Goal: Information Seeking & Learning: Check status

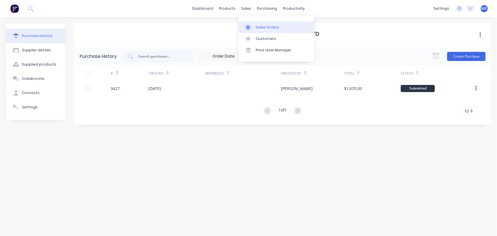
click at [267, 27] on div "Sales Orders" at bounding box center [267, 27] width 23 height 5
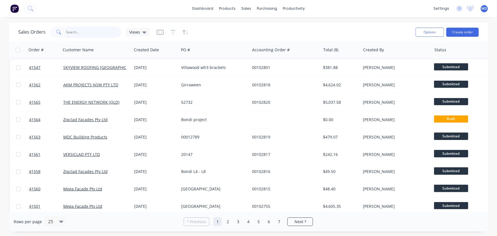
click at [84, 32] on input "text" at bounding box center [94, 32] width 56 height 11
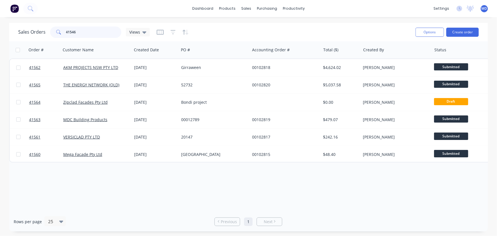
type input "41546"
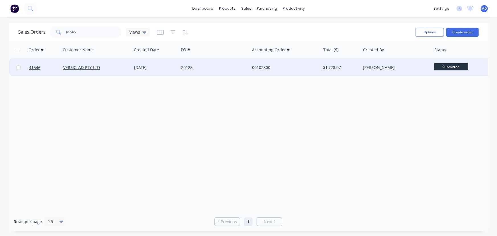
click at [223, 64] on div "20128" at bounding box center [214, 67] width 71 height 17
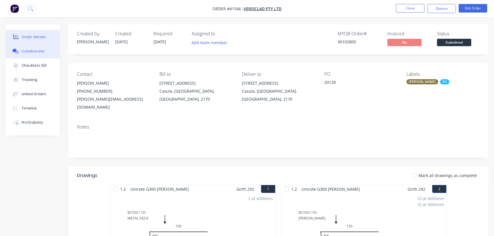
click at [32, 50] on div "Collaborate" at bounding box center [33, 51] width 23 height 5
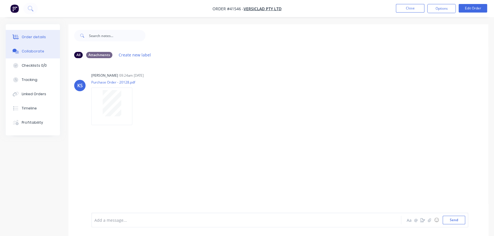
click at [43, 33] on button "Order details" at bounding box center [33, 37] width 54 height 14
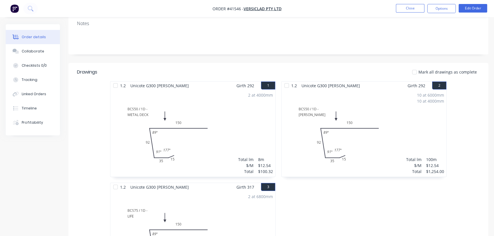
scroll to position [78, 0]
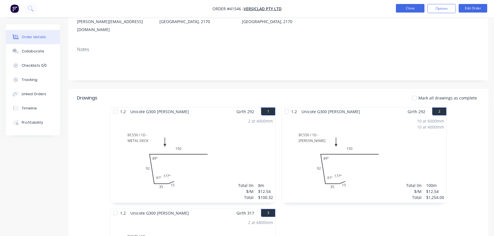
click at [417, 6] on button "Close" at bounding box center [410, 8] width 28 height 9
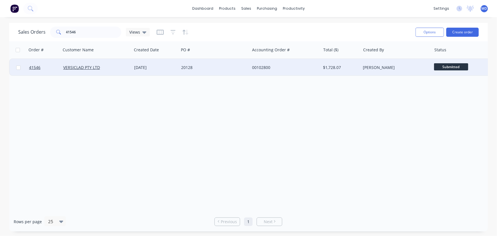
click at [206, 65] on div "20128" at bounding box center [212, 68] width 63 height 6
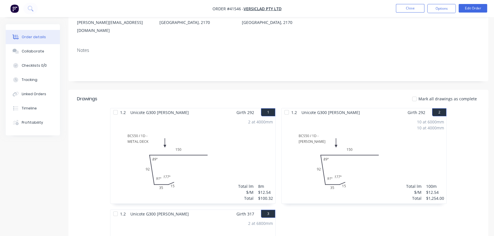
scroll to position [78, 0]
click at [34, 52] on div "Collaborate" at bounding box center [33, 51] width 23 height 5
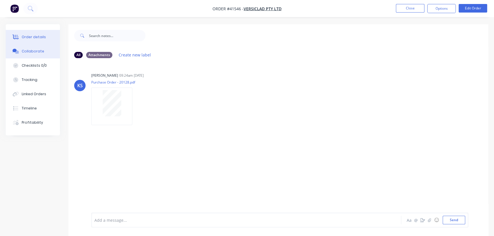
drag, startPoint x: 26, startPoint y: 33, endPoint x: 48, endPoint y: 42, distance: 23.5
click at [26, 34] on button "Order details" at bounding box center [33, 37] width 54 height 14
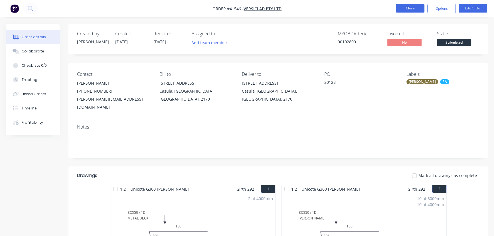
click at [408, 6] on button "Close" at bounding box center [410, 8] width 28 height 9
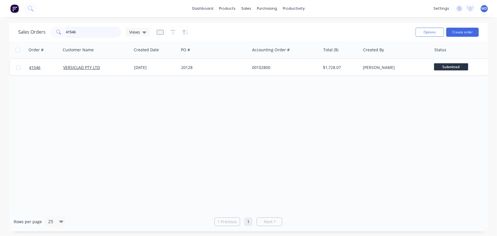
drag, startPoint x: 88, startPoint y: 31, endPoint x: 26, endPoint y: 26, distance: 62.4
click at [52, 31] on div "41546" at bounding box center [85, 32] width 71 height 11
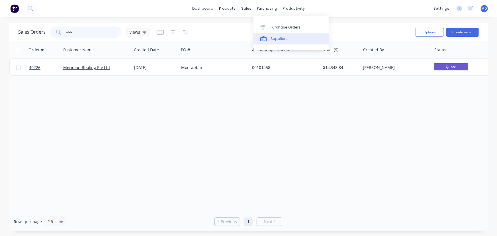
type input "abb"
click at [276, 39] on div "Suppliers" at bounding box center [279, 38] width 17 height 5
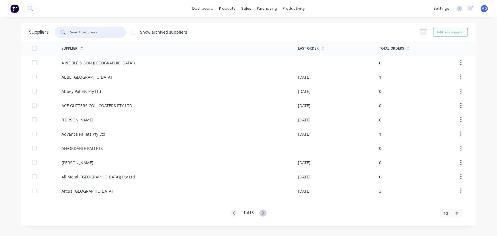
drag, startPoint x: 109, startPoint y: 32, endPoint x: 105, endPoint y: 30, distance: 4.7
click at [108, 32] on input "text" at bounding box center [93, 32] width 47 height 6
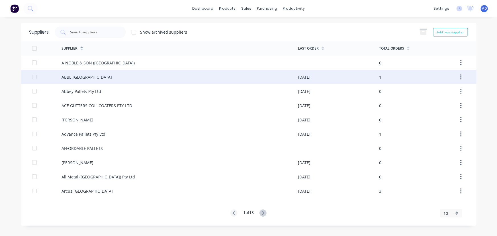
click at [75, 78] on div "ABBE [GEOGRAPHIC_DATA]" at bounding box center [87, 77] width 50 height 6
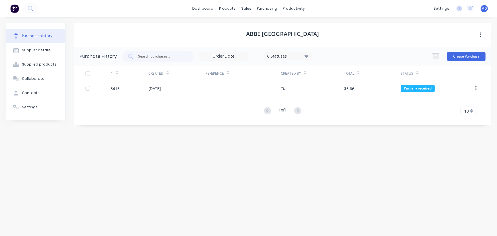
click at [309, 53] on icon at bounding box center [307, 56] width 4 height 6
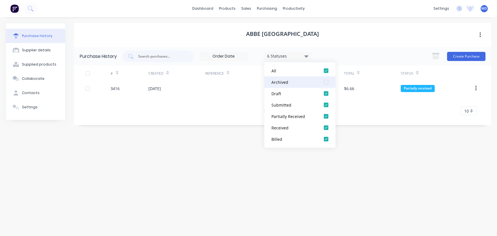
click at [325, 82] on div at bounding box center [326, 81] width 11 height 11
click at [397, 163] on div "ABBE NSW Purchase History 7 Statuses 7 Statuses Create Purchase # Created Refer…" at bounding box center [283, 124] width 418 height 202
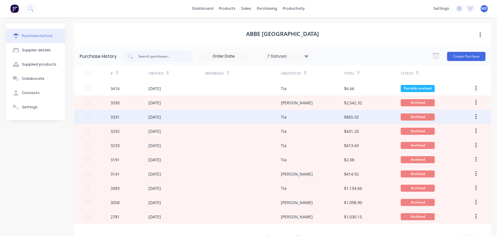
click at [244, 117] on div at bounding box center [243, 117] width 76 height 14
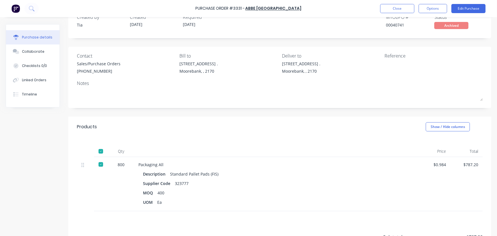
scroll to position [52, 0]
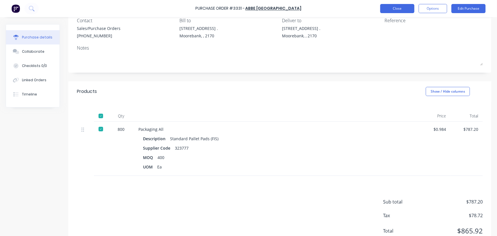
click at [396, 7] on button "Close" at bounding box center [397, 8] width 34 height 9
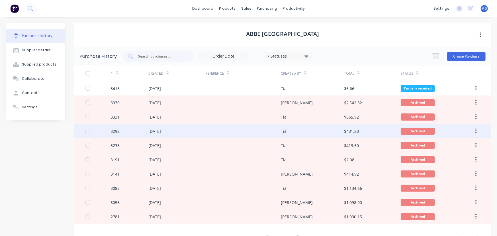
click at [251, 129] on div at bounding box center [243, 131] width 76 height 14
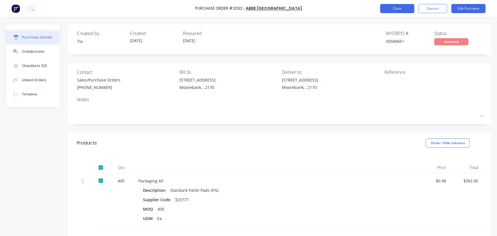
click at [396, 8] on button "Close" at bounding box center [397, 8] width 34 height 9
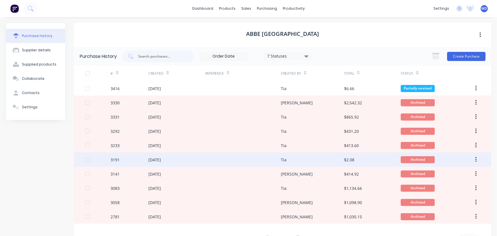
click at [213, 163] on div at bounding box center [243, 159] width 76 height 14
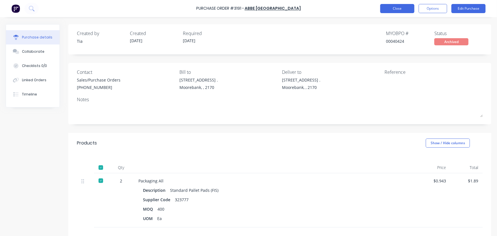
click at [400, 7] on button "Close" at bounding box center [397, 8] width 34 height 9
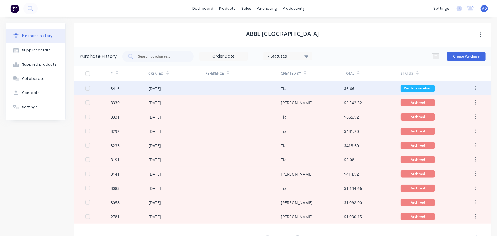
click at [251, 89] on div at bounding box center [243, 88] width 76 height 14
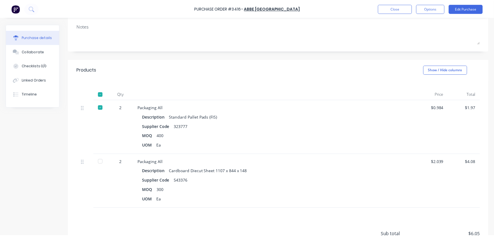
scroll to position [78, 0]
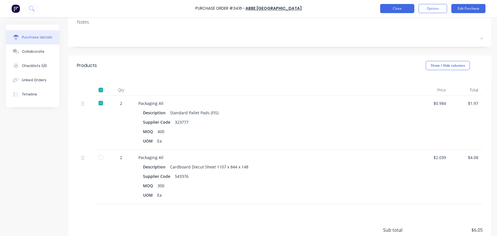
click at [399, 8] on button "Close" at bounding box center [397, 8] width 34 height 9
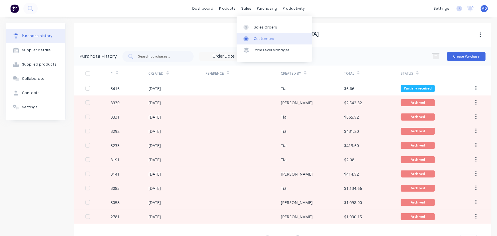
click at [267, 41] on div "Customers" at bounding box center [264, 38] width 21 height 5
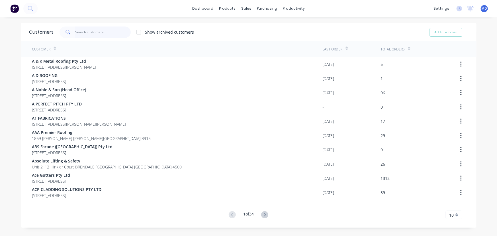
drag, startPoint x: 103, startPoint y: 34, endPoint x: 98, endPoint y: 28, distance: 7.7
click at [100, 34] on input "text" at bounding box center [103, 32] width 56 height 11
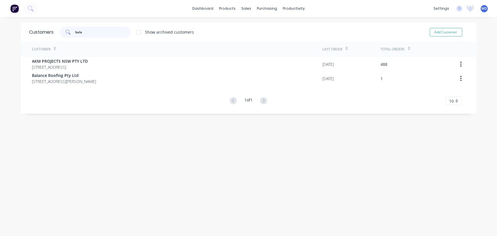
type input "bala"
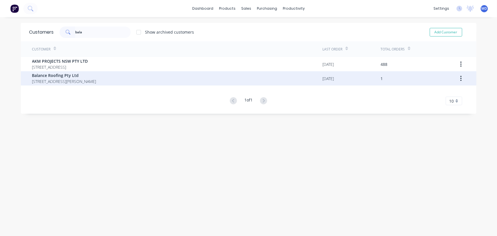
click at [75, 80] on span "[STREET_ADDRESS][PERSON_NAME]" at bounding box center [64, 81] width 64 height 6
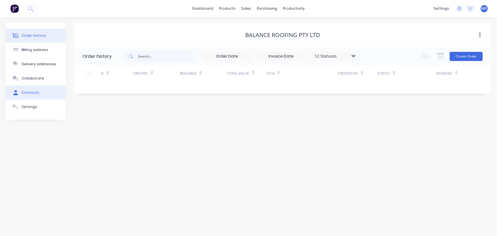
click at [33, 91] on div "Contacts" at bounding box center [31, 92] width 18 height 5
select select "AU"
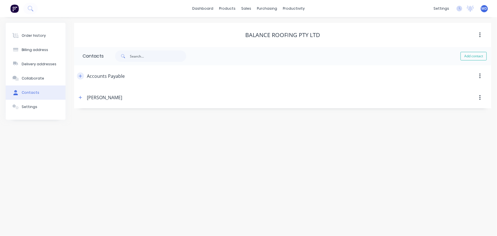
click at [80, 77] on icon "button" at bounding box center [80, 76] width 3 height 4
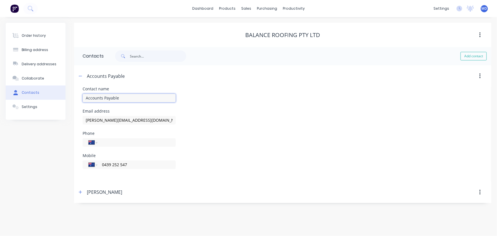
click at [124, 97] on input "Accounts Payable" at bounding box center [129, 98] width 93 height 9
type input "Accounts Payable1"
click at [328, 125] on div "Email address [PERSON_NAME][EMAIL_ADDRESS][DOMAIN_NAME]" at bounding box center [283, 120] width 400 height 22
drag, startPoint x: 480, startPoint y: 53, endPoint x: 442, endPoint y: 58, distance: 38.2
click at [479, 53] on button "Add contact" at bounding box center [474, 56] width 26 height 9
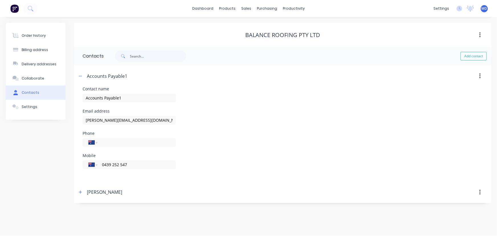
select select "AU"
click at [158, 96] on input "text" at bounding box center [129, 98] width 93 height 9
type input "Accounts Payable2"
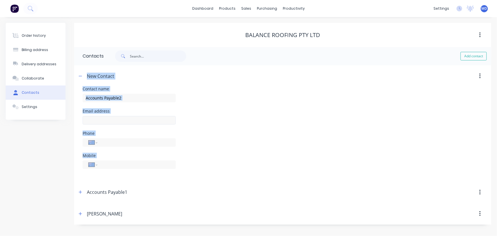
select select "AU"
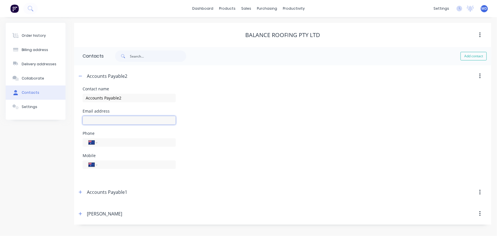
click at [110, 119] on input "text" at bounding box center [129, 120] width 93 height 9
type input "[EMAIL_ADDRESS][DOMAIN_NAME]"
click at [286, 99] on div "Contact name Accounts Payable2" at bounding box center [283, 98] width 400 height 22
click at [35, 35] on div "Order history" at bounding box center [34, 35] width 24 height 5
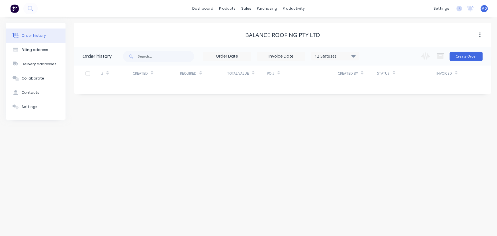
drag, startPoint x: 27, startPoint y: 91, endPoint x: 118, endPoint y: 143, distance: 105.1
click at [27, 91] on div "Contacts" at bounding box center [31, 92] width 18 height 5
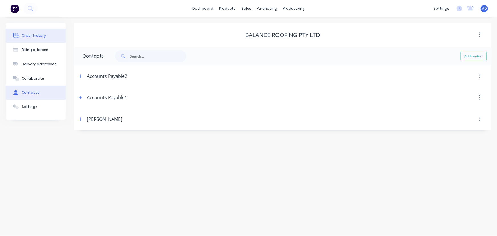
drag, startPoint x: 35, startPoint y: 34, endPoint x: 45, endPoint y: 38, distance: 10.7
click at [35, 34] on div "Order history" at bounding box center [34, 35] width 24 height 5
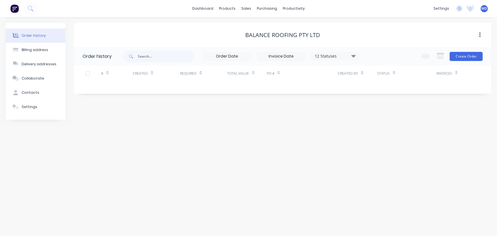
click at [353, 54] on icon at bounding box center [354, 55] width 4 height 7
drag, startPoint x: 373, startPoint y: 125, endPoint x: 411, endPoint y: 131, distance: 38.3
click at [382, 122] on label at bounding box center [382, 122] width 0 height 0
click at [382, 125] on input "checkbox" at bounding box center [384, 124] width 5 height 5
checkbox input "true"
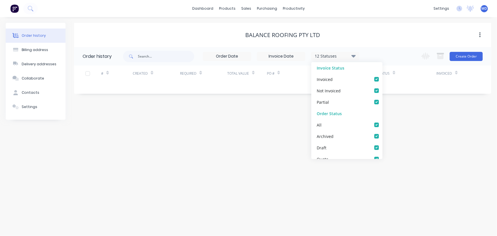
checkbox input "true"
click at [411, 131] on div "Order history Billing address Delivery addresses Collaborate Contacts Settings …" at bounding box center [248, 126] width 497 height 219
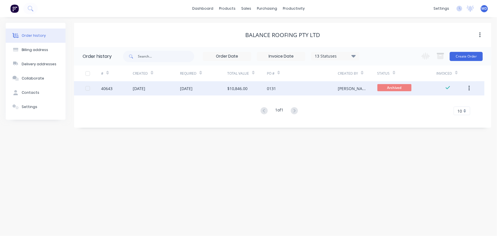
click at [168, 87] on div "[DATE]" at bounding box center [156, 88] width 47 height 14
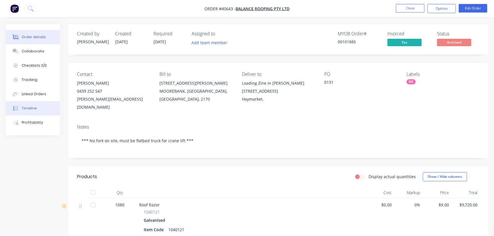
click at [30, 106] on div "Timeline" at bounding box center [29, 108] width 15 height 5
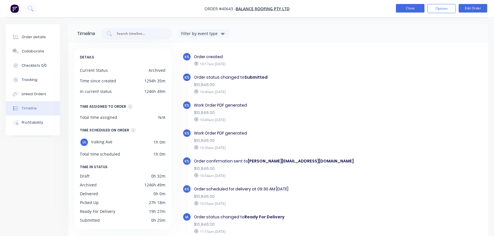
click at [409, 9] on button "Close" at bounding box center [410, 8] width 28 height 9
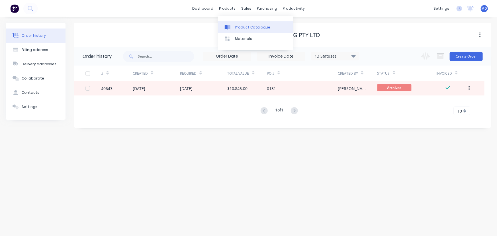
click at [239, 23] on link "Product Catalogue" at bounding box center [256, 26] width 76 height 11
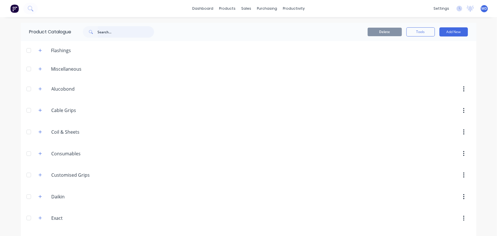
click at [114, 29] on input "text" at bounding box center [126, 31] width 56 height 11
type input "roof razor"
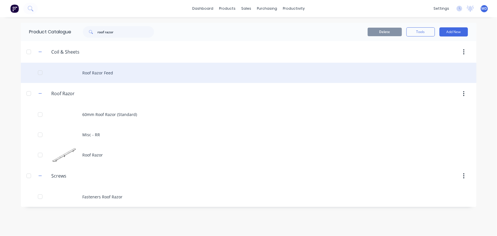
click at [108, 68] on div "Roof Razor Feed" at bounding box center [249, 73] width 456 height 20
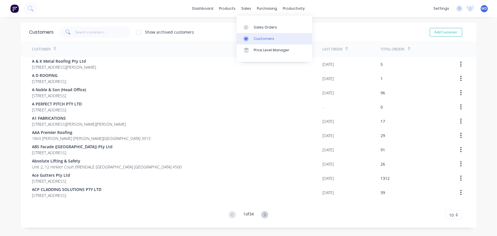
click at [265, 37] on div "Customers" at bounding box center [264, 38] width 21 height 5
drag, startPoint x: 261, startPoint y: 37, endPoint x: 244, endPoint y: 39, distance: 16.6
click at [260, 37] on div "Customers" at bounding box center [264, 38] width 21 height 5
click at [94, 33] on input "text" at bounding box center [103, 32] width 56 height 11
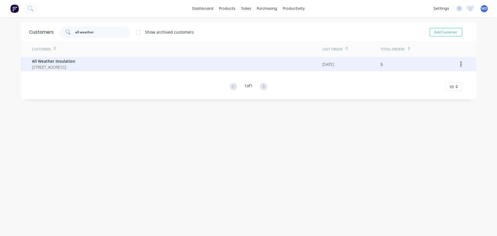
type input "all weather"
click at [64, 60] on span "All Weather Insulation" at bounding box center [53, 61] width 43 height 6
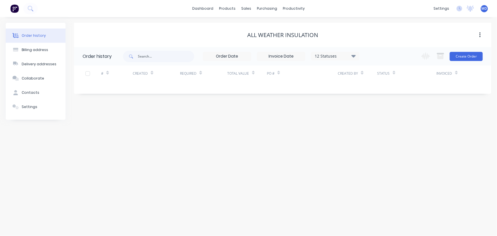
click at [357, 54] on div "12 Statuses" at bounding box center [335, 56] width 48 height 6
click at [382, 122] on label at bounding box center [382, 122] width 0 height 0
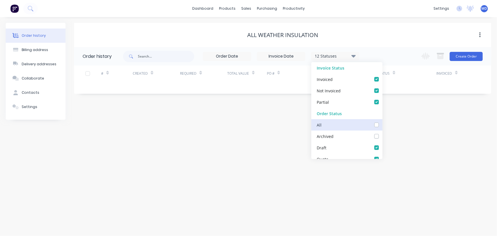
click at [382, 125] on input "checkbox" at bounding box center [384, 124] width 5 height 5
checkbox input "true"
click at [409, 134] on div "Order history Billing address Delivery addresses Collaborate Contacts Settings …" at bounding box center [248, 126] width 497 height 219
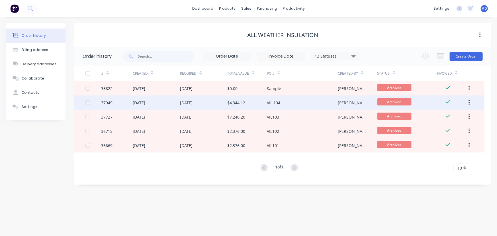
click at [188, 103] on div "18 Feb 2025" at bounding box center [186, 103] width 13 height 6
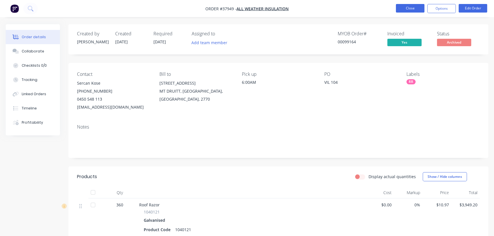
click at [409, 8] on button "Close" at bounding box center [410, 8] width 28 height 9
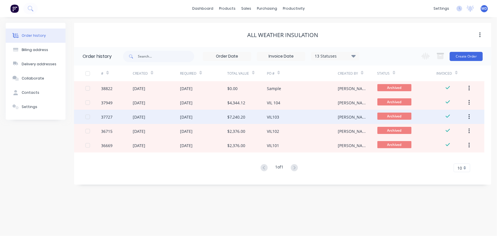
click at [181, 114] on div "05 Feb 2025" at bounding box center [186, 117] width 13 height 6
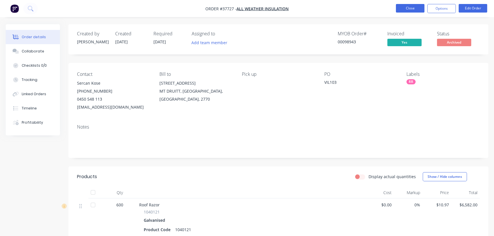
click at [406, 8] on button "Close" at bounding box center [410, 8] width 28 height 9
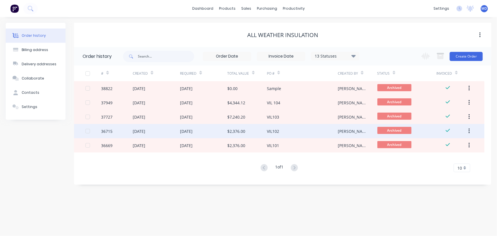
click at [168, 131] on div "21 Nov 2024" at bounding box center [156, 131] width 47 height 14
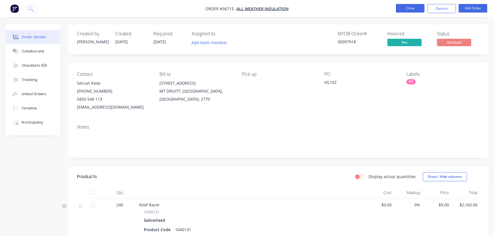
click at [406, 9] on button "Close" at bounding box center [410, 8] width 28 height 9
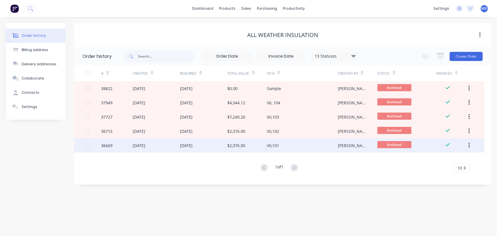
click at [216, 144] on div "19 Nov 2024" at bounding box center [203, 145] width 47 height 14
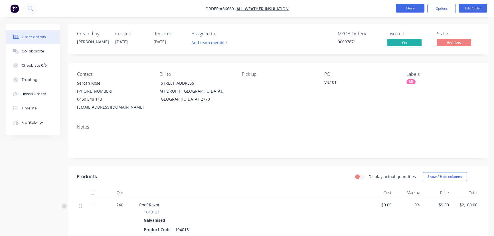
click at [406, 9] on button "Close" at bounding box center [410, 8] width 28 height 9
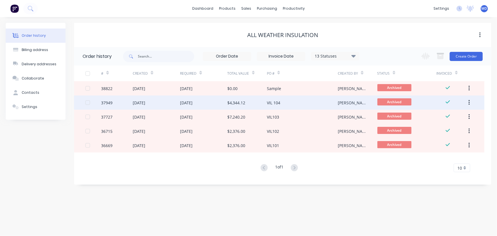
click at [181, 103] on div "18 Feb 2025" at bounding box center [186, 103] width 13 height 6
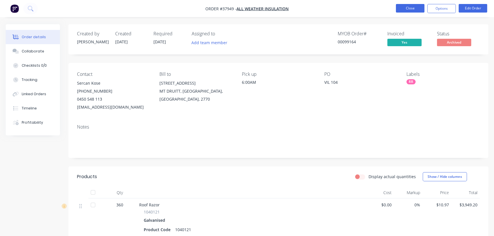
click at [405, 10] on button "Close" at bounding box center [410, 8] width 28 height 9
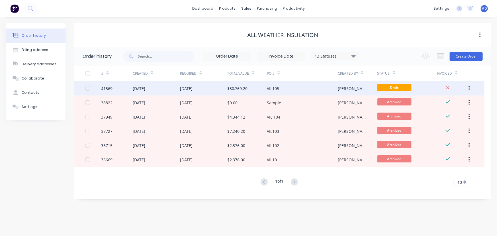
click at [242, 85] on div "$30,769.20" at bounding box center [238, 88] width 20 height 6
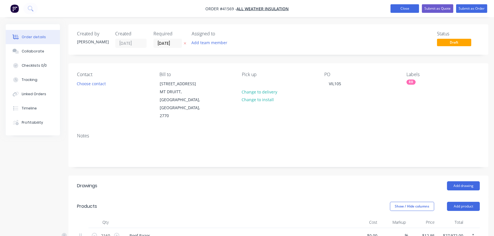
click at [402, 7] on button "Close" at bounding box center [404, 8] width 28 height 9
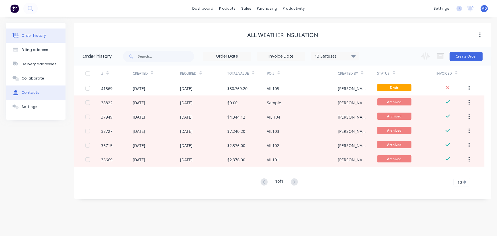
click at [33, 91] on div "Contacts" at bounding box center [31, 92] width 18 height 5
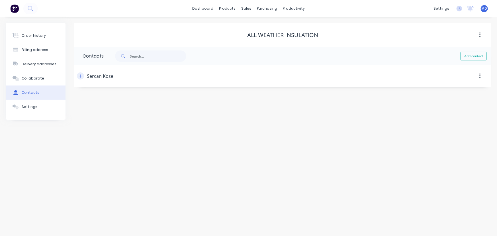
click at [82, 76] on icon "button" at bounding box center [80, 76] width 3 height 4
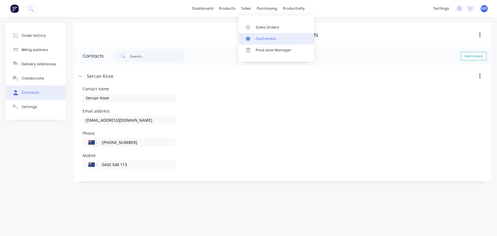
click at [269, 38] on div "Customers" at bounding box center [266, 38] width 21 height 5
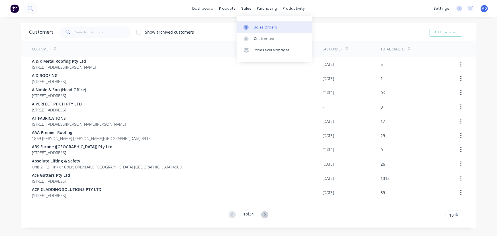
click at [259, 26] on div "Sales Orders" at bounding box center [265, 27] width 23 height 5
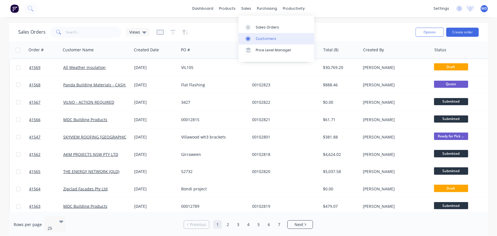
click at [268, 37] on div "Customers" at bounding box center [266, 38] width 21 height 5
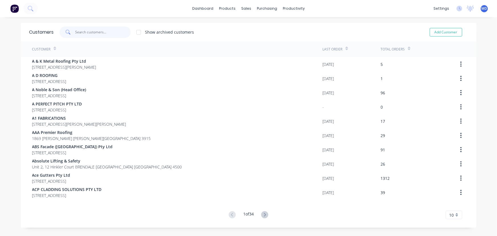
click at [88, 34] on input "text" at bounding box center [103, 32] width 56 height 11
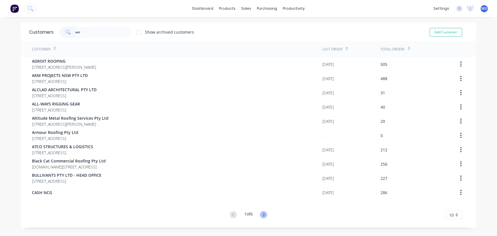
click at [263, 213] on icon at bounding box center [264, 214] width 2 height 3
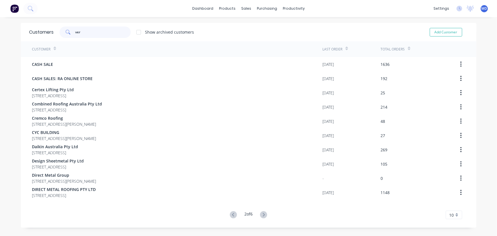
click at [109, 33] on input "ver" at bounding box center [103, 32] width 56 height 11
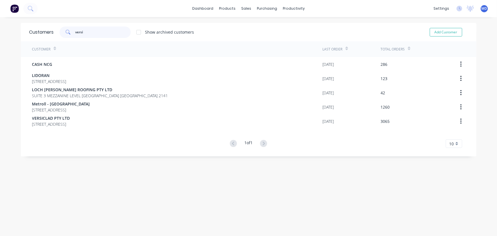
type input "versi"
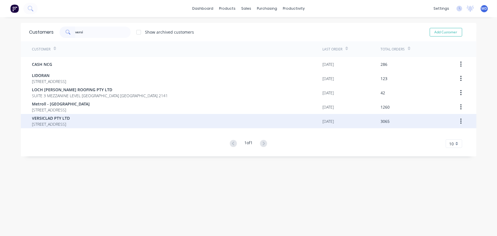
click at [59, 117] on span "VERSICLAD PTY LTD" at bounding box center [51, 118] width 38 height 6
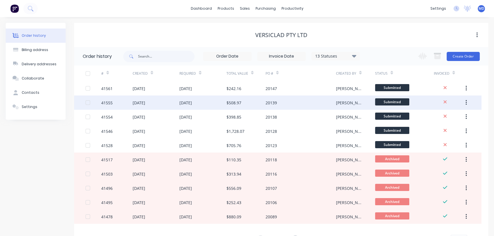
click at [292, 103] on div "20139" at bounding box center [300, 102] width 70 height 14
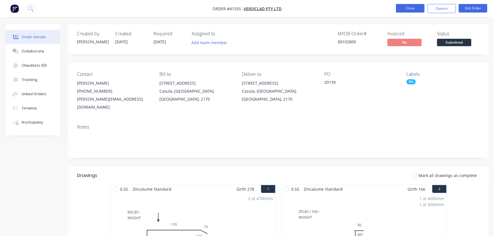
click at [408, 8] on button "Close" at bounding box center [410, 8] width 28 height 9
